Goal: Check status: Check status

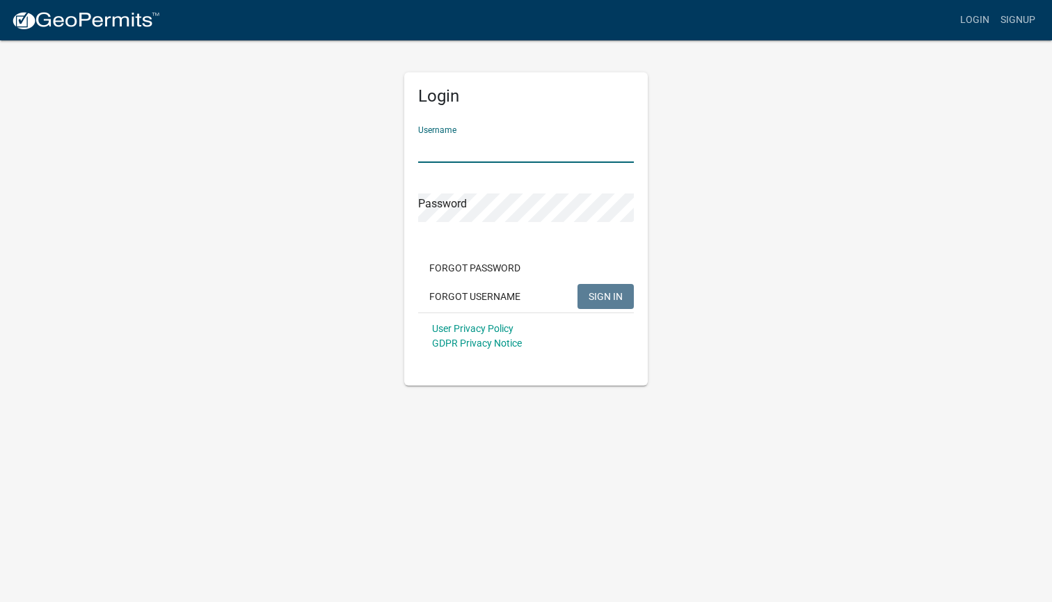
type input "BertaB06"
click at [606, 296] on button "SIGN IN" at bounding box center [606, 296] width 56 height 25
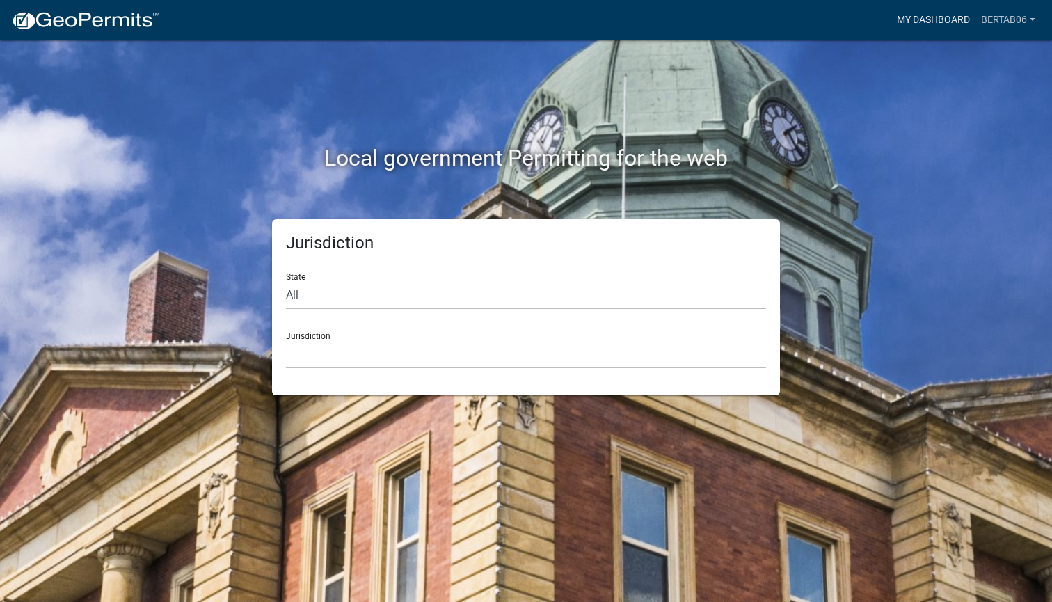
click at [939, 19] on link "My Dashboard" at bounding box center [934, 20] width 84 height 26
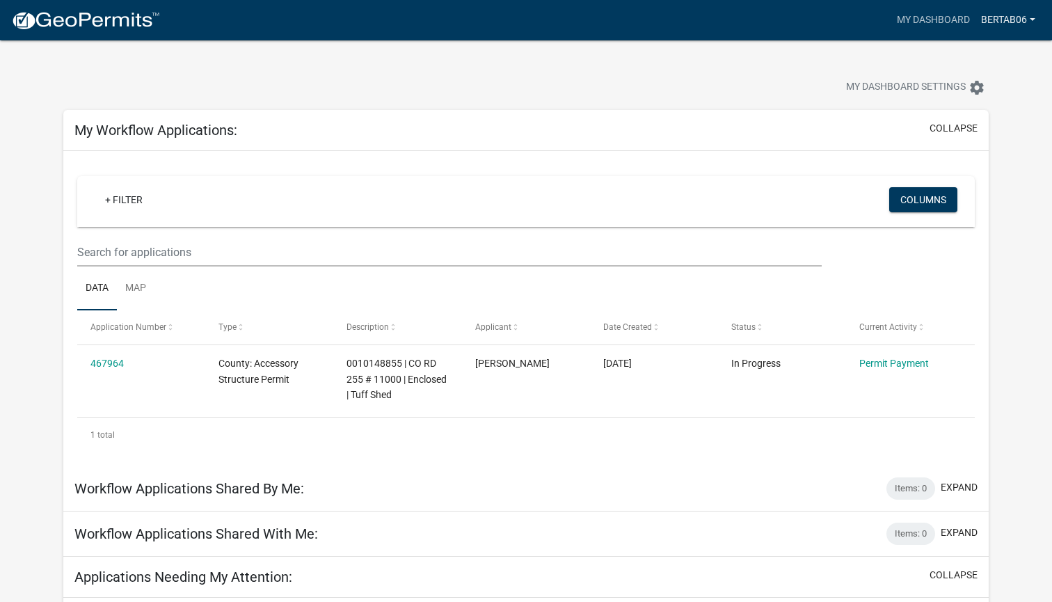
click at [1004, 19] on link "BertaB06" at bounding box center [1008, 20] width 65 height 26
click at [723, 52] on div "My Dashboard Settings settings" at bounding box center [526, 72] width 947 height 64
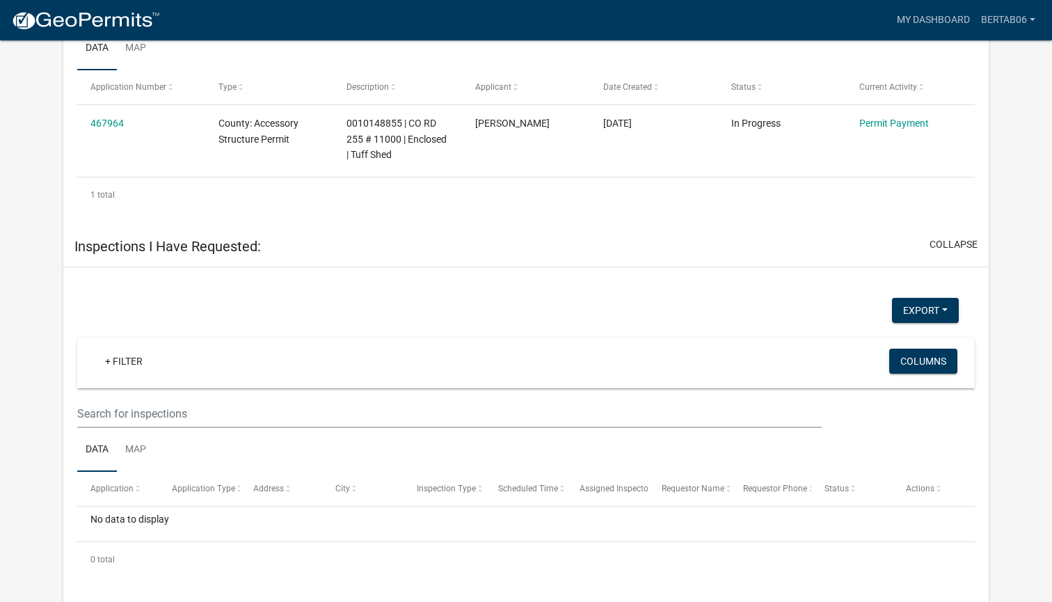
scroll to position [686, 0]
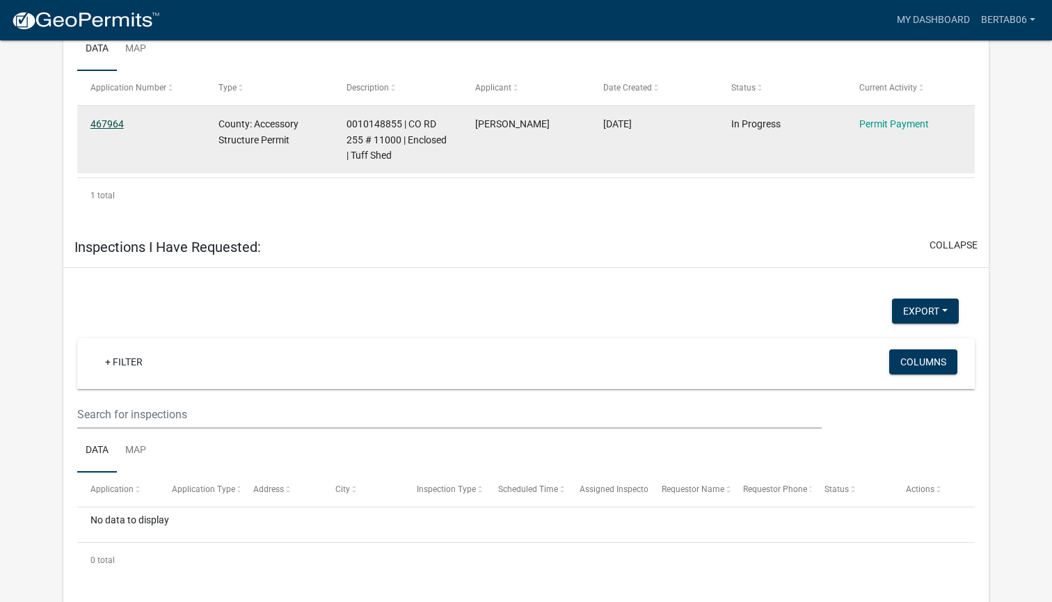
click at [109, 121] on link "467964" at bounding box center [106, 123] width 33 height 11
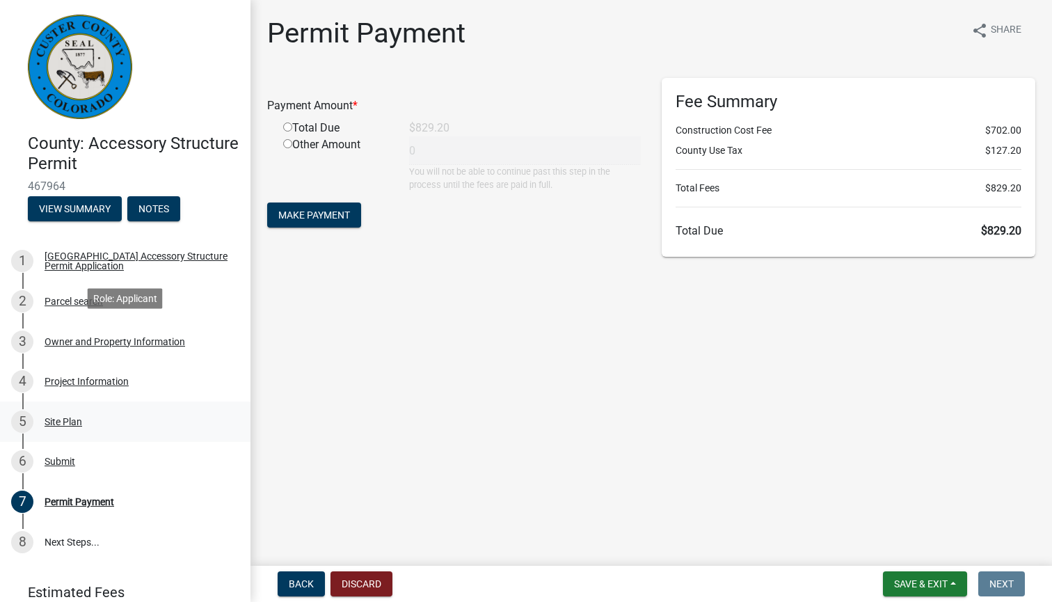
click at [60, 417] on div "Site Plan" at bounding box center [64, 422] width 38 height 10
